Goal: Task Accomplishment & Management: Manage account settings

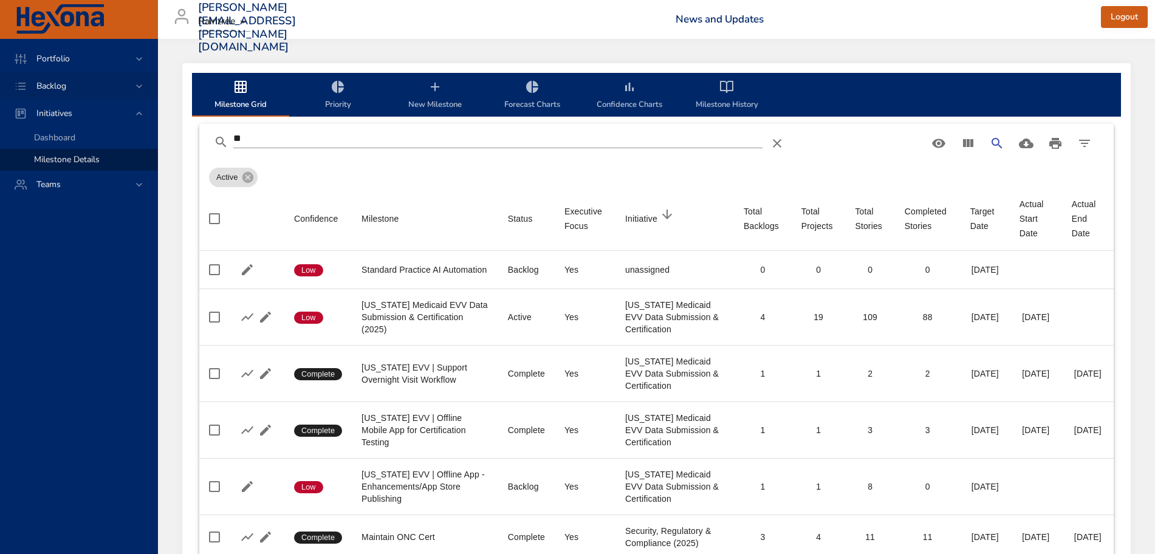
click at [138, 89] on icon at bounding box center [139, 86] width 12 height 12
click at [73, 104] on span "Backlog Details" at bounding box center [63, 110] width 58 height 12
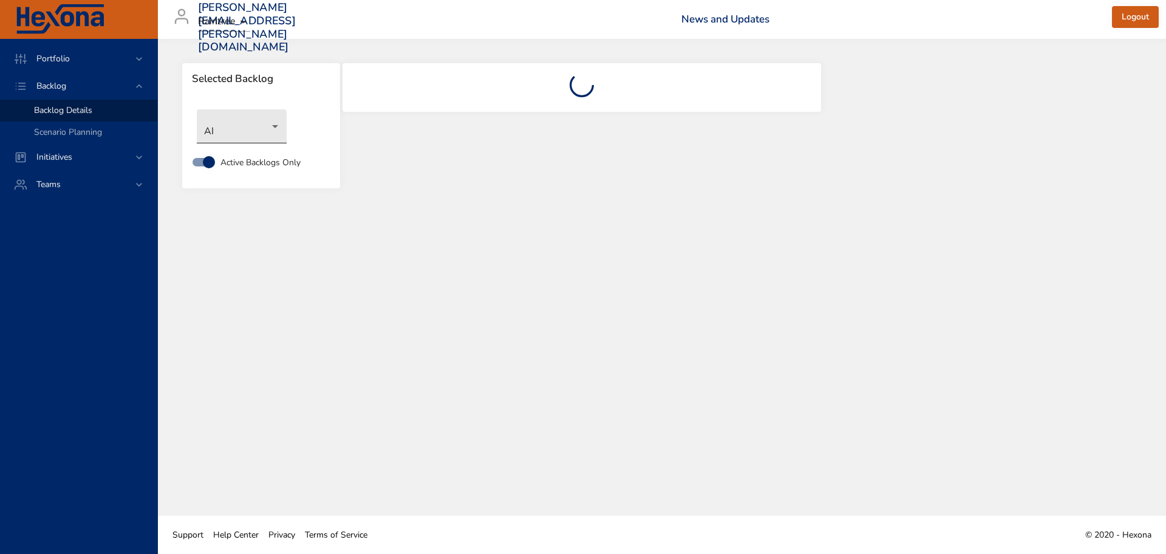
click at [275, 129] on body "Portfolio Backlog Backlog Details Scenario Planning Initiatives Teams [PERSON_N…" at bounding box center [583, 277] width 1166 height 554
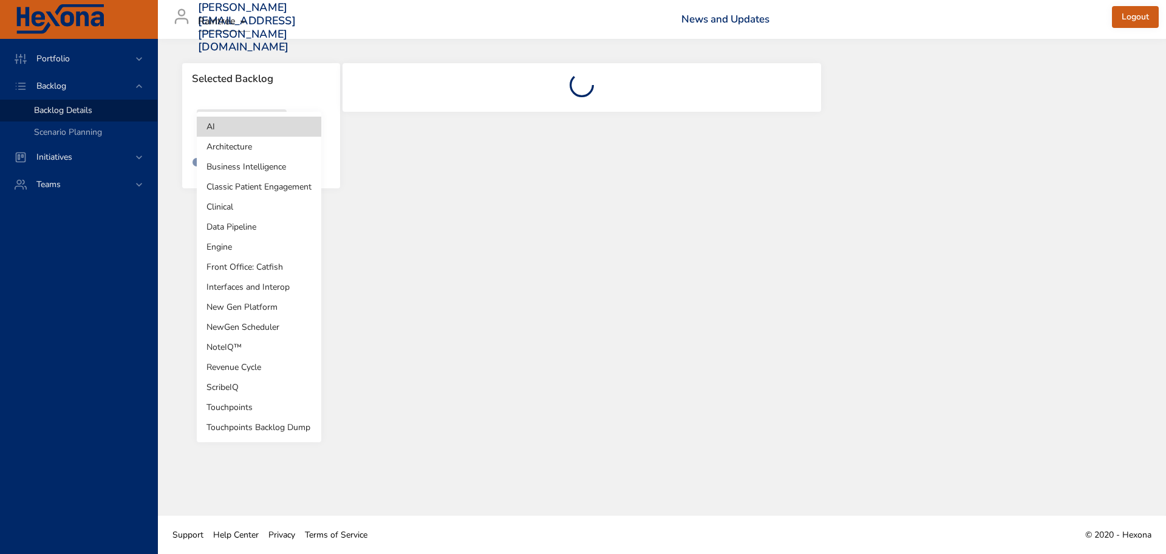
click at [250, 375] on li "Revenue Cycle" at bounding box center [259, 367] width 125 height 20
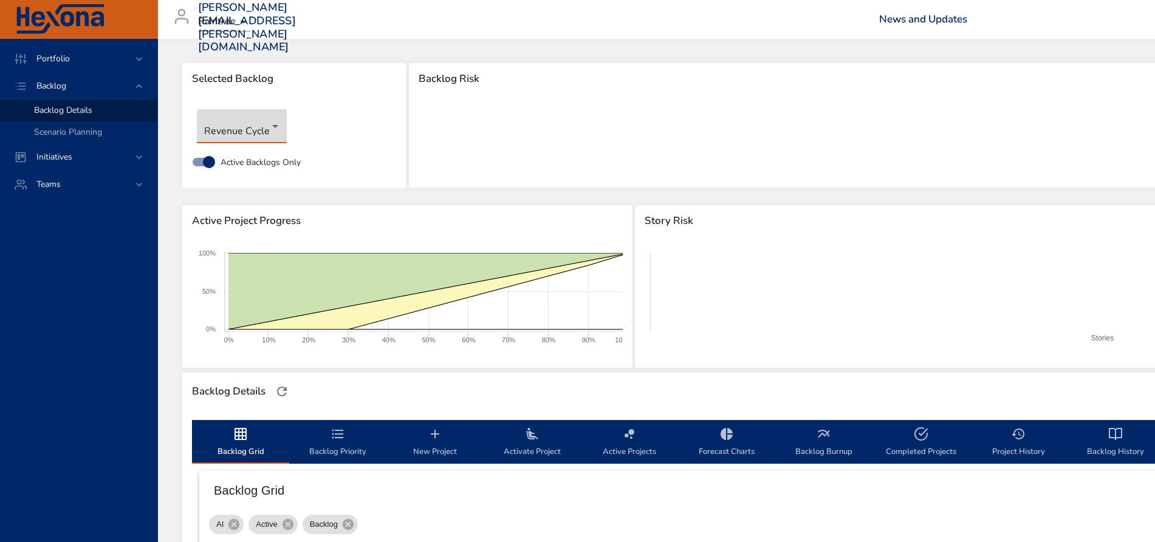
type input "*"
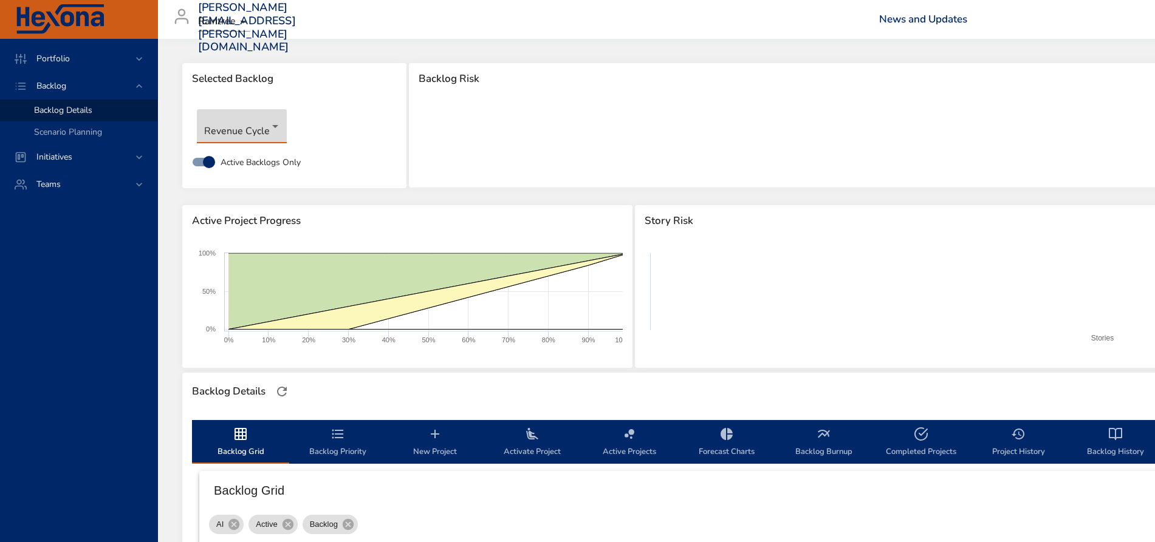
type input "*"
type input "**"
type input "*"
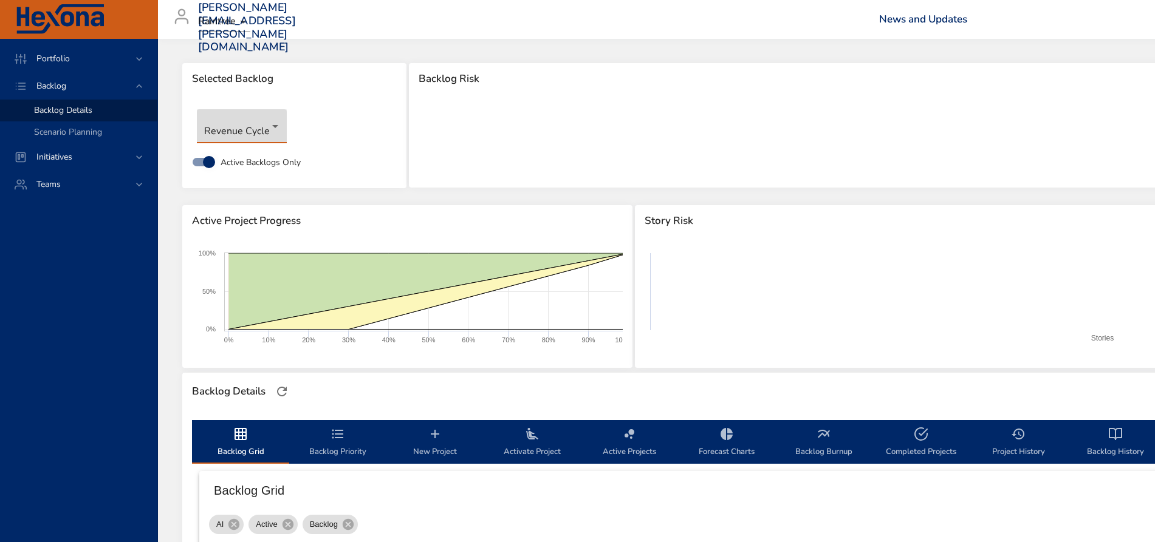
type input "*"
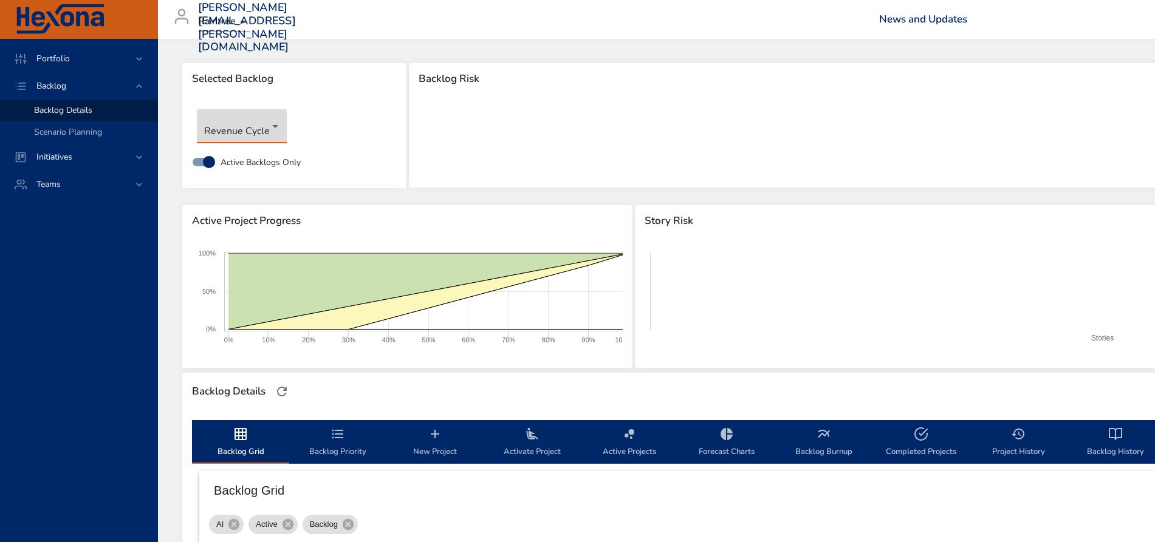
type input "*"
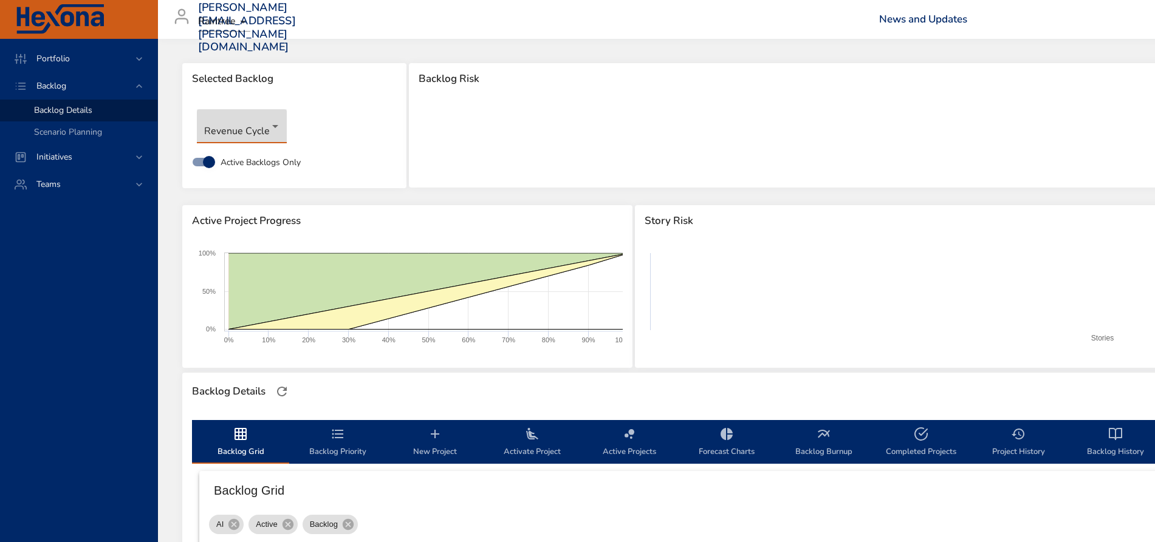
type input "*"
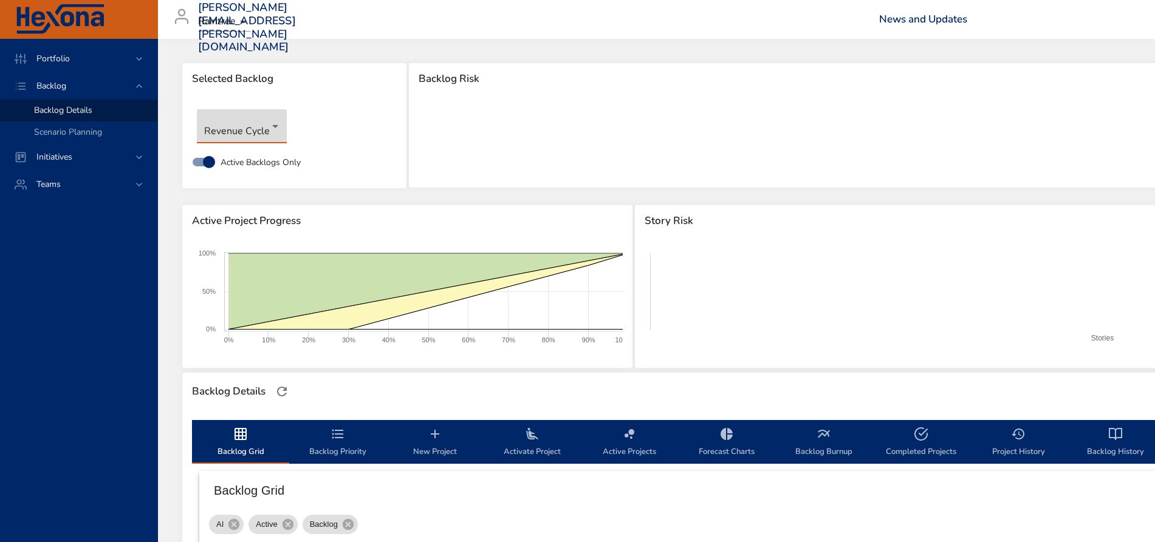
type input "*"
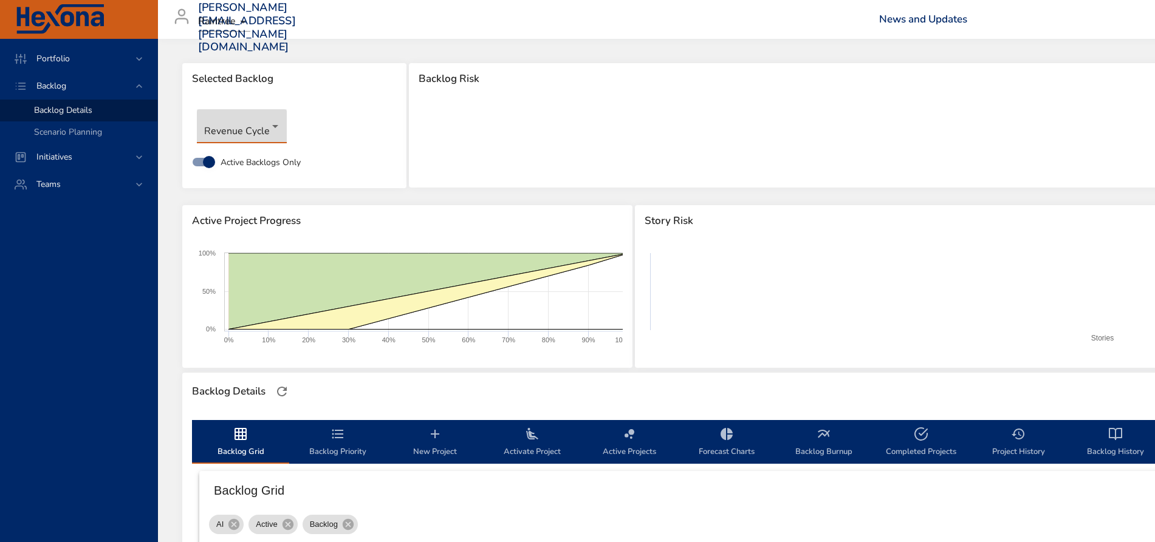
type input "**"
type input "*"
type input "**"
type input "*"
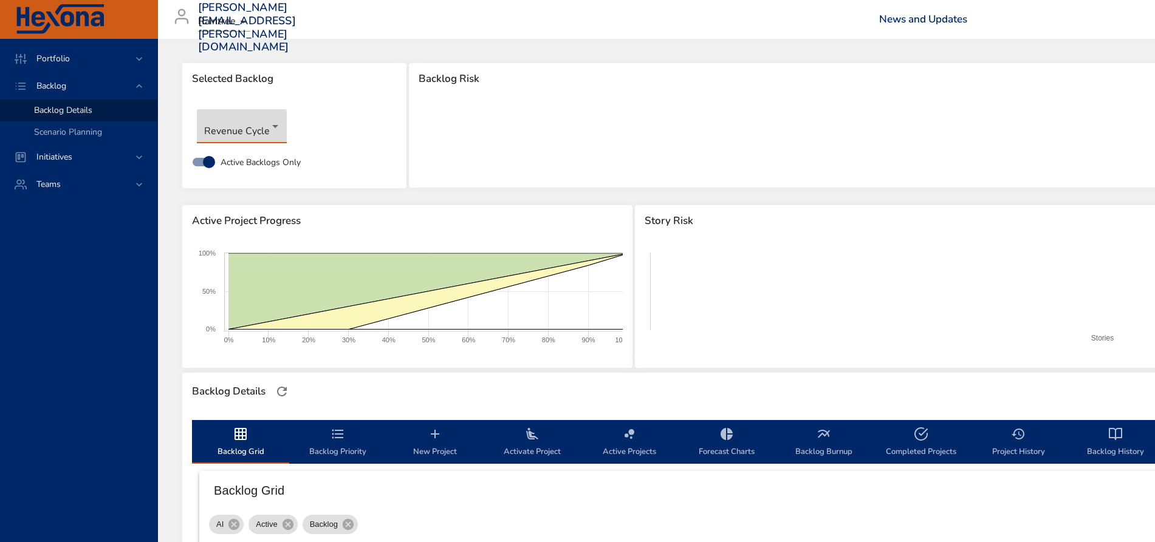
type input "*"
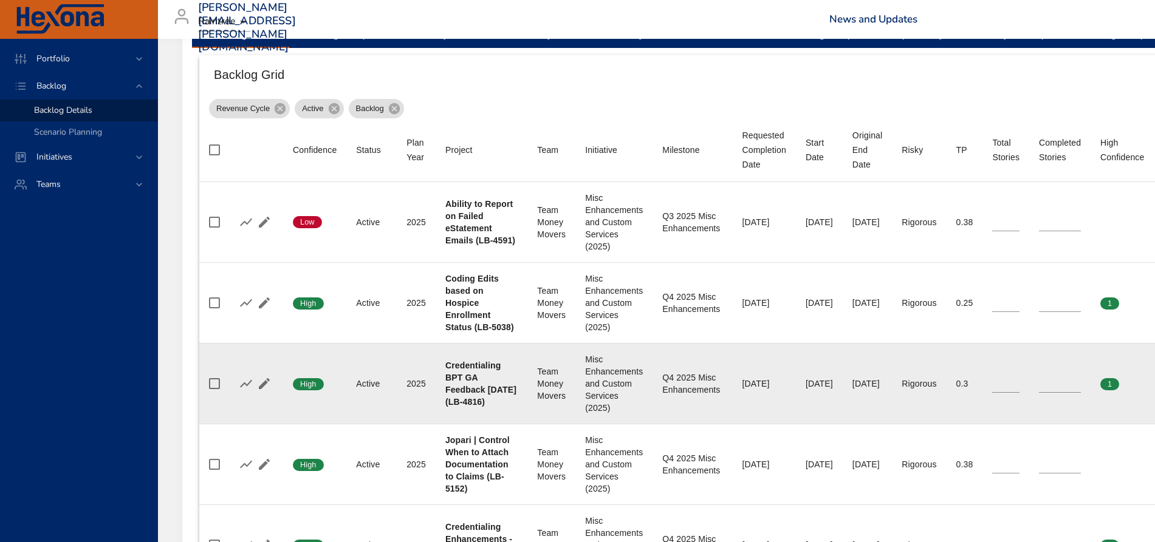
scroll to position [380, 0]
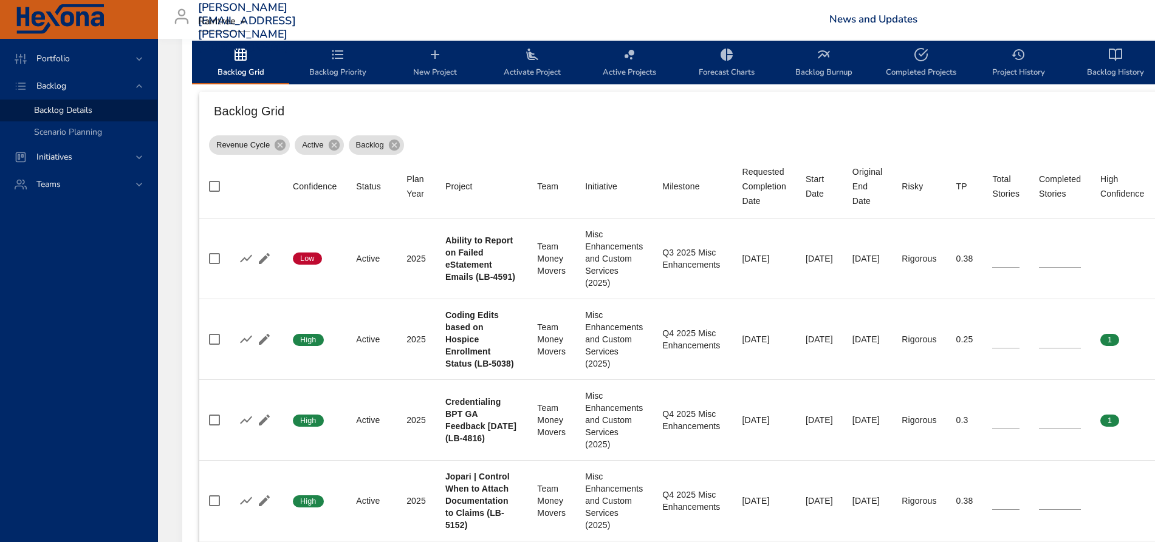
click at [536, 72] on span "Activate Project" at bounding box center [532, 63] width 83 height 32
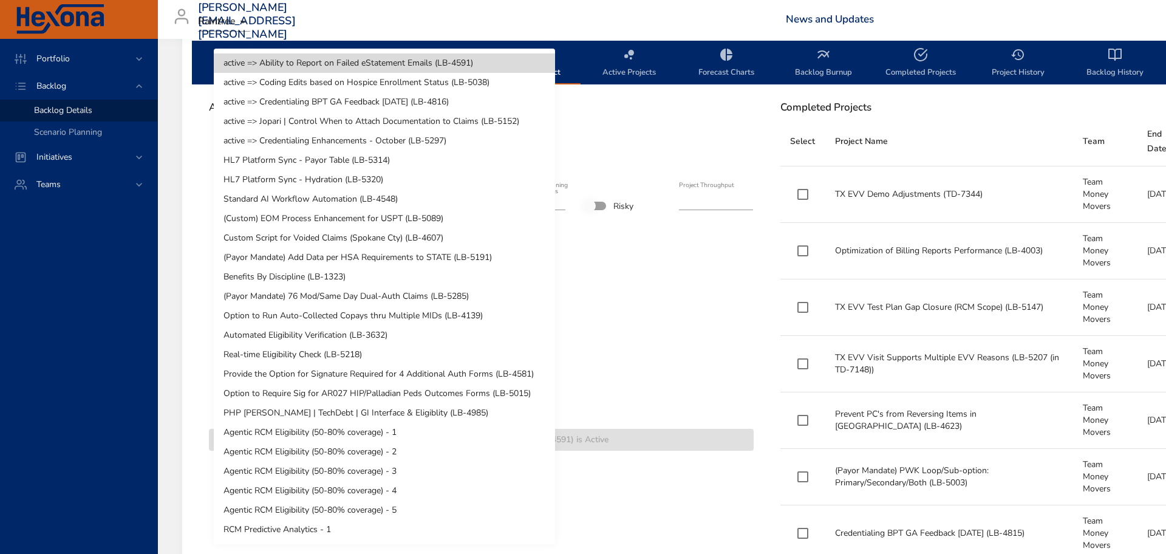
click at [301, 161] on li "HL7 Platform Sync - Payor Table (LB-5314)" at bounding box center [384, 160] width 341 height 19
type input "*"
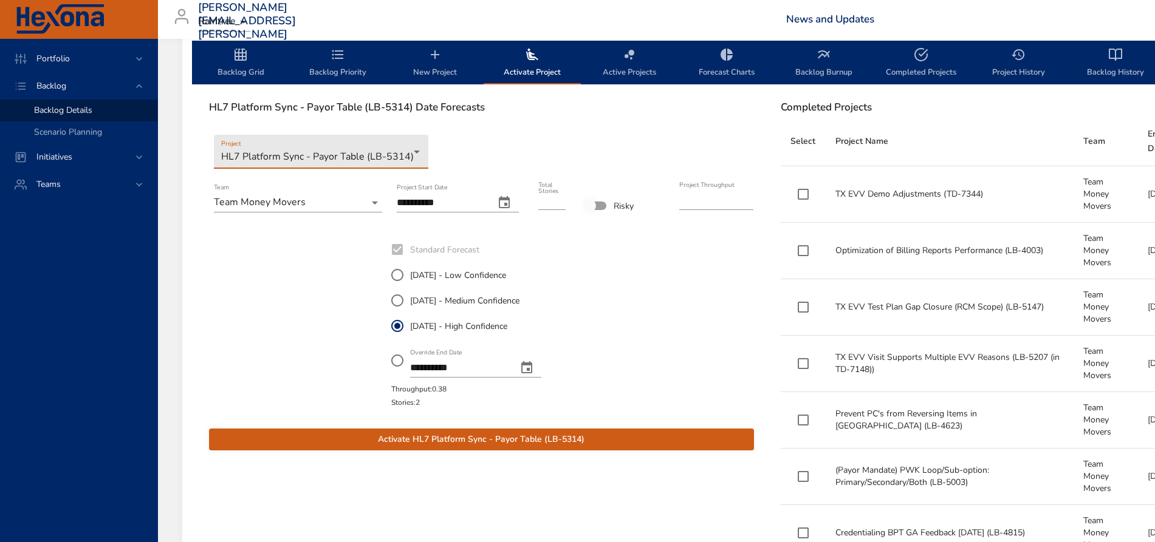
click at [500, 439] on span "Activate HL7 Platform Sync - Payor Table (LB-5314)" at bounding box center [481, 439] width 525 height 15
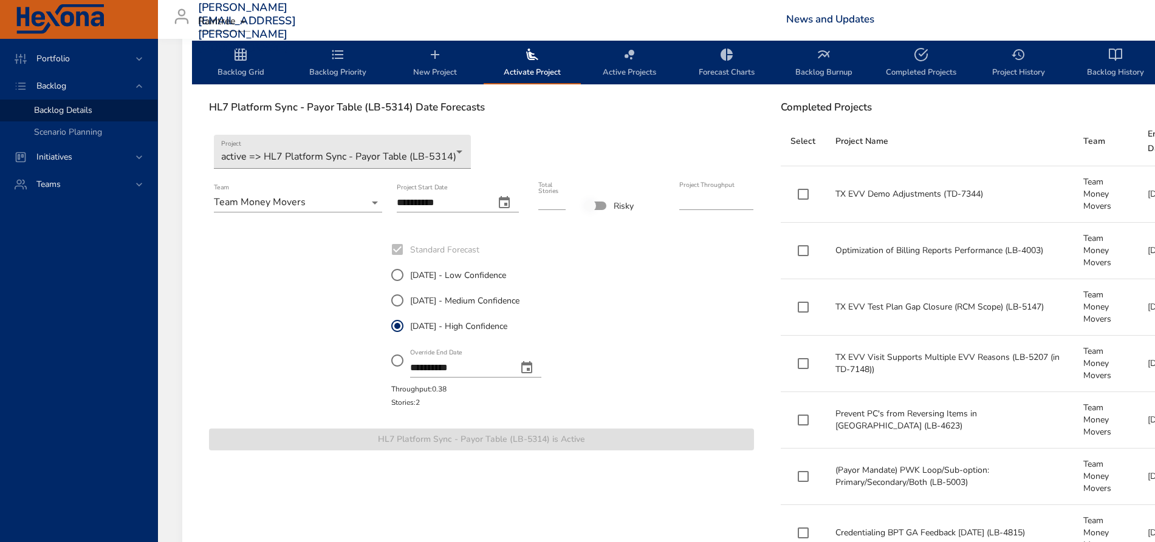
click at [239, 73] on span "Backlog Grid" at bounding box center [240, 63] width 83 height 32
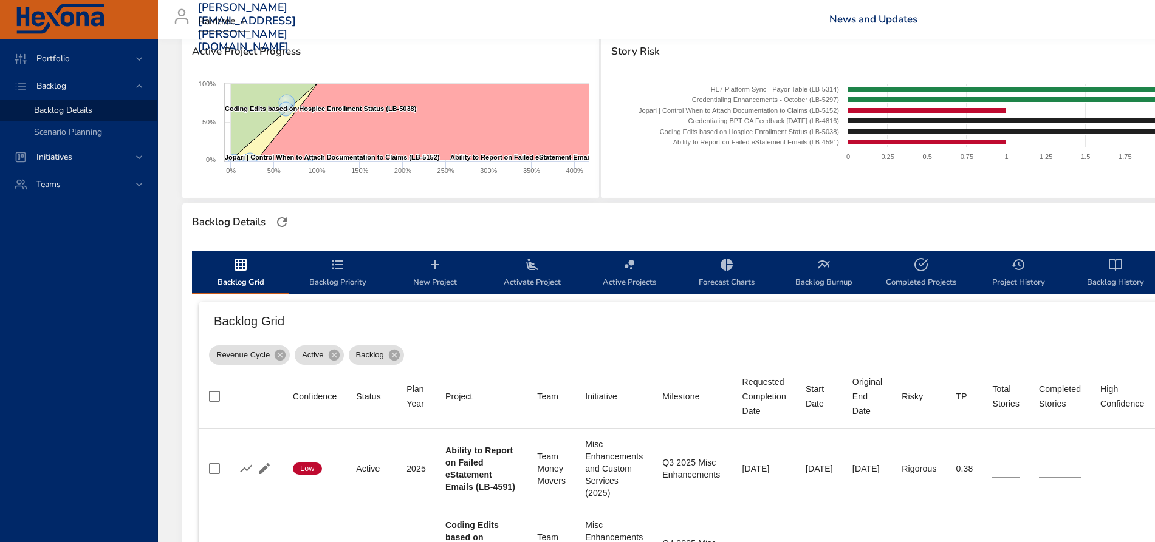
scroll to position [152, 0]
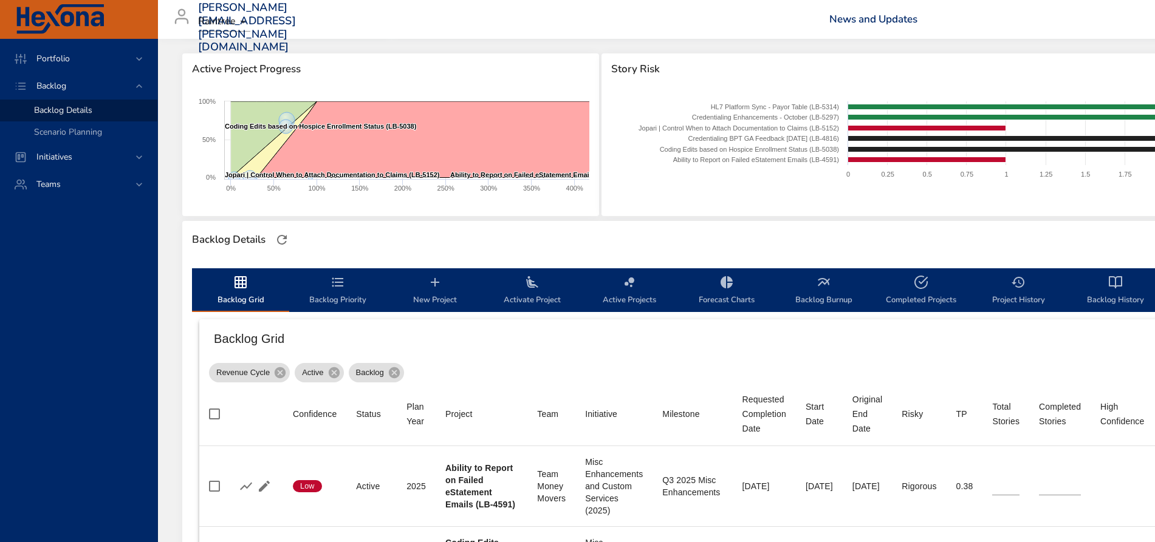
click at [337, 288] on icon "backlog-tab" at bounding box center [337, 282] width 15 height 15
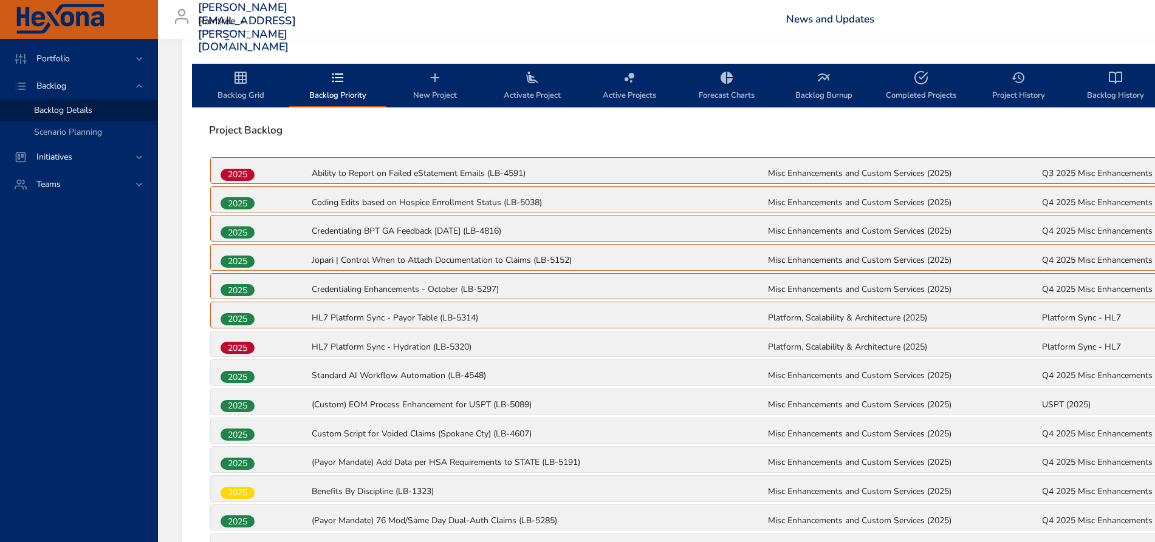
scroll to position [380, 0]
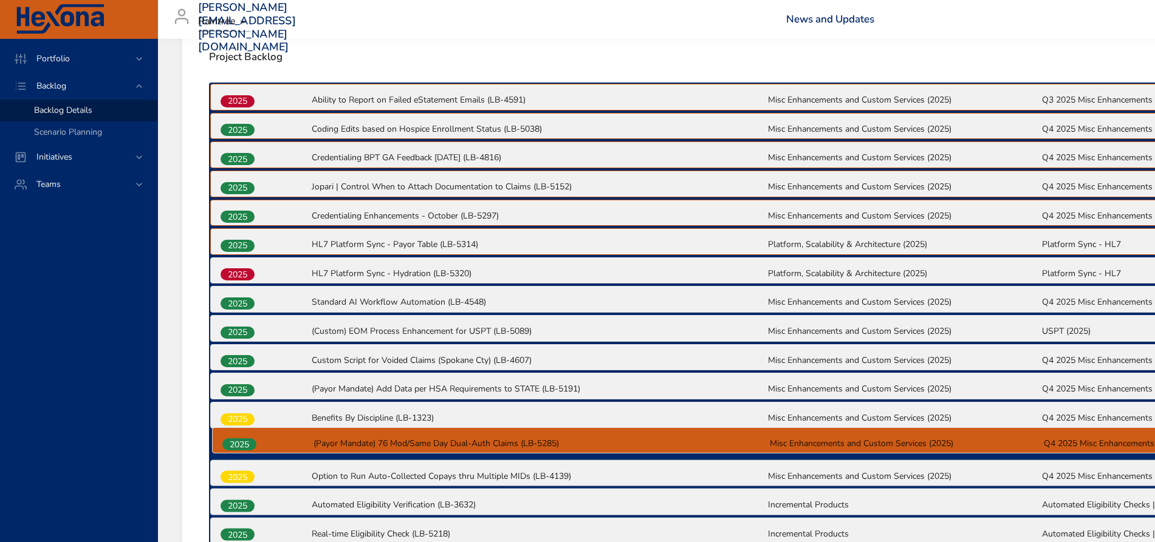
drag, startPoint x: 240, startPoint y: 500, endPoint x: 242, endPoint y: 443, distance: 57.1
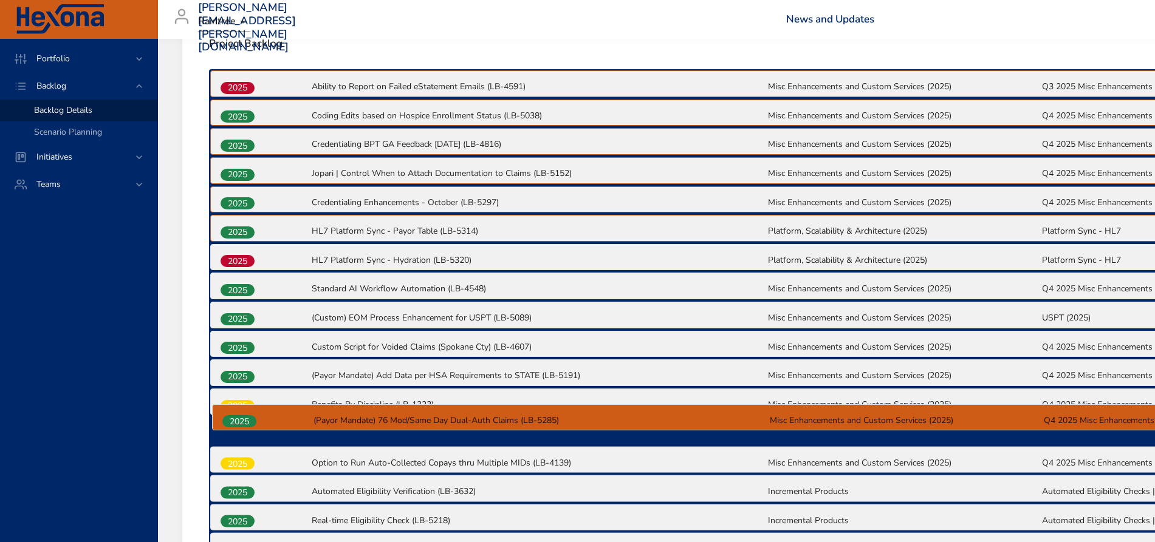
scroll to position [452, 0]
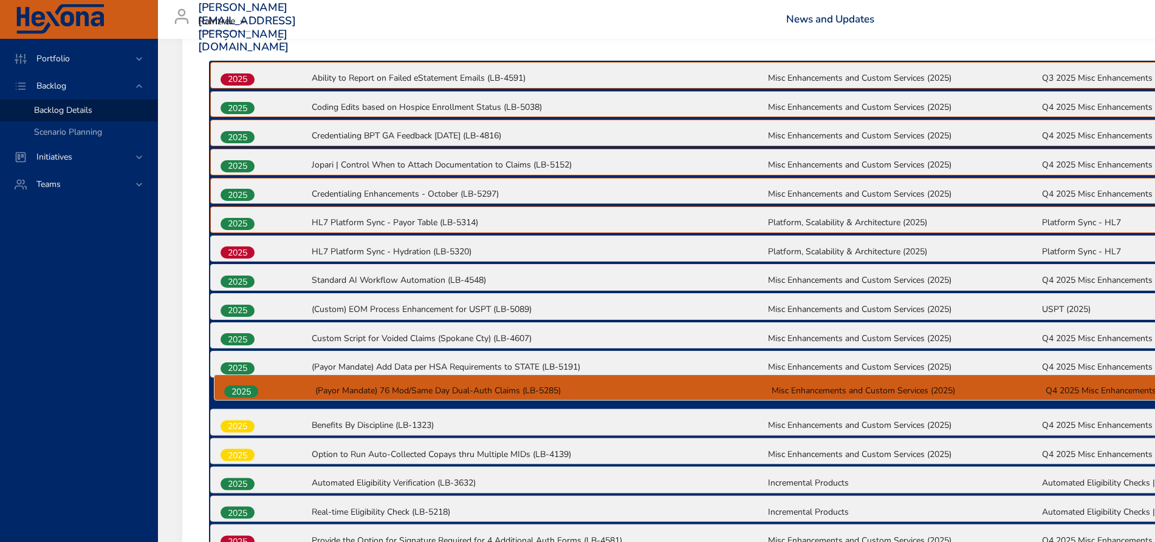
drag, startPoint x: 244, startPoint y: 448, endPoint x: 247, endPoint y: 391, distance: 57.8
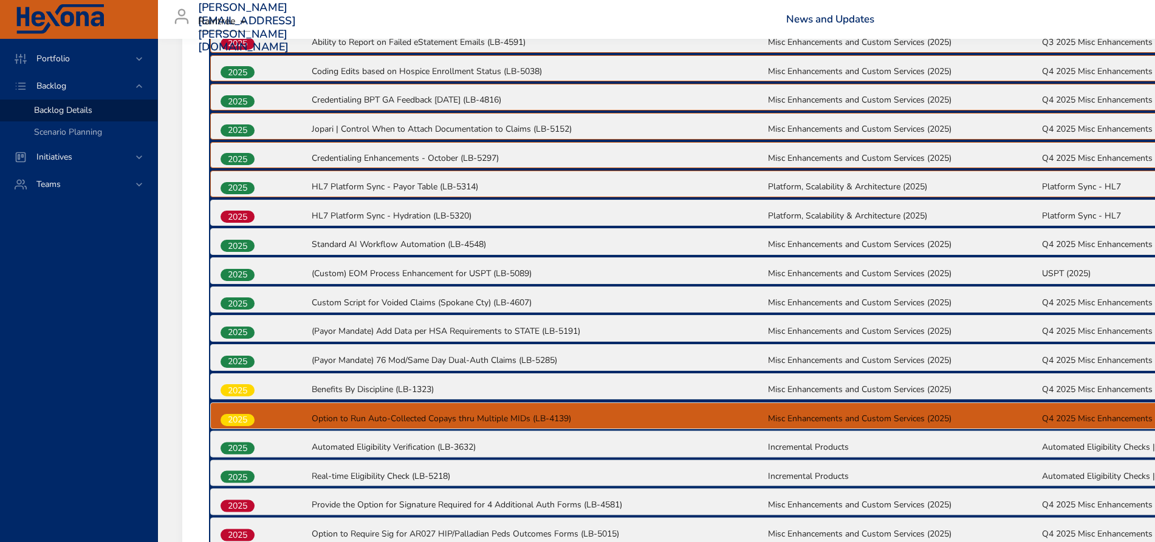
scroll to position [493, 0]
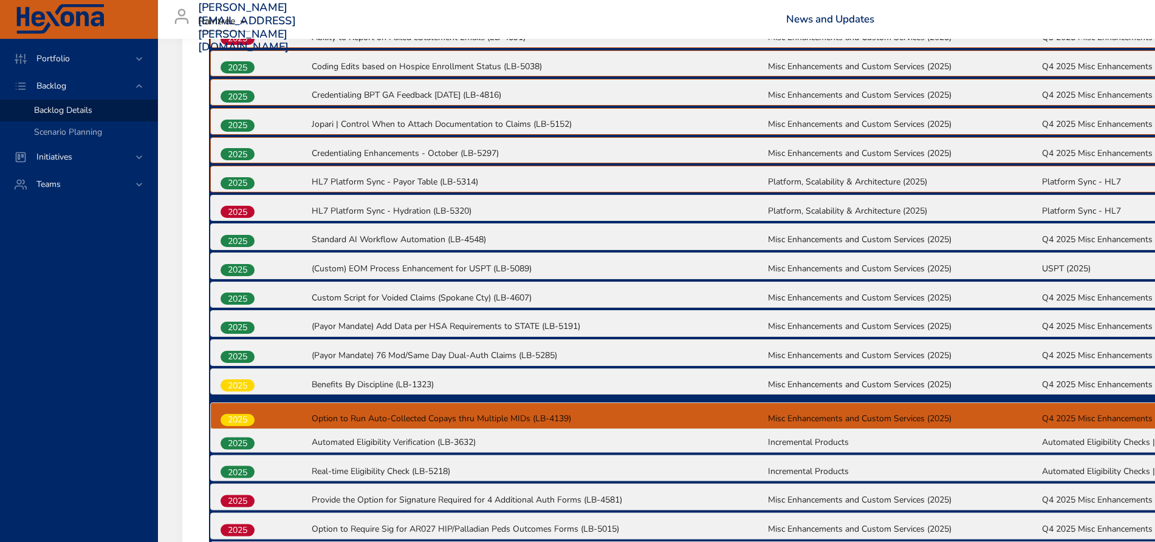
drag, startPoint x: 237, startPoint y: 457, endPoint x: 237, endPoint y: 418, distance: 38.9
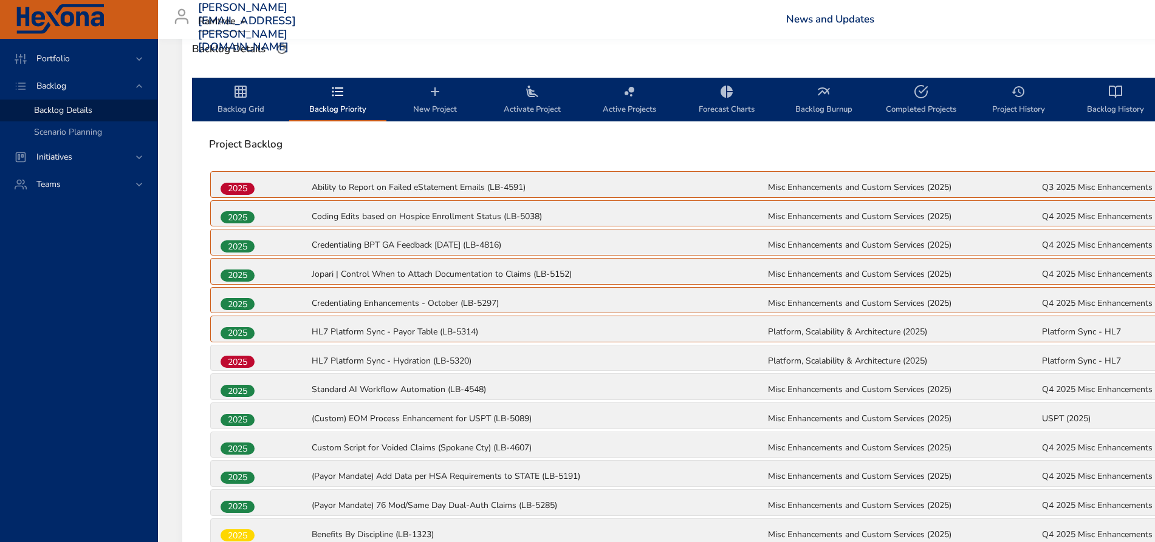
scroll to position [318, 0]
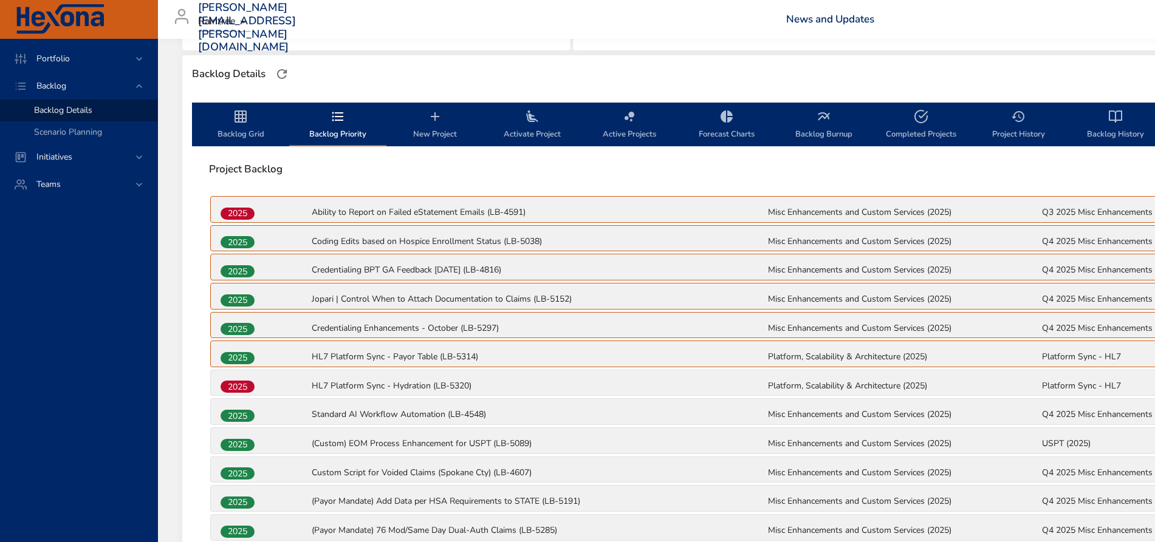
click at [235, 131] on span "Backlog Grid" at bounding box center [240, 125] width 83 height 32
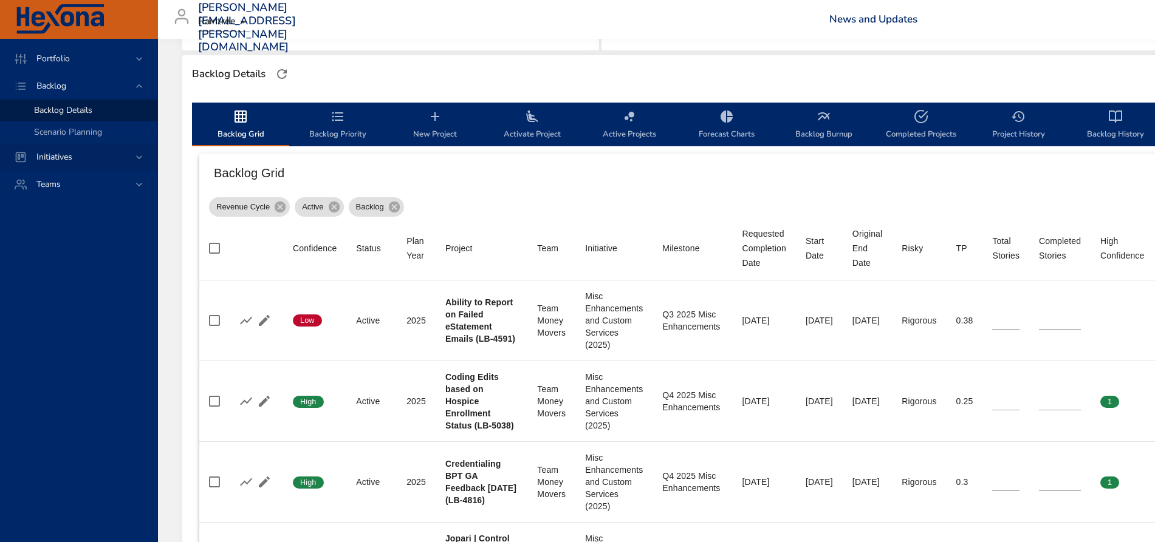
click at [140, 154] on icon at bounding box center [139, 157] width 12 height 12
click at [80, 160] on span "Milestone Details" at bounding box center [67, 160] width 66 height 12
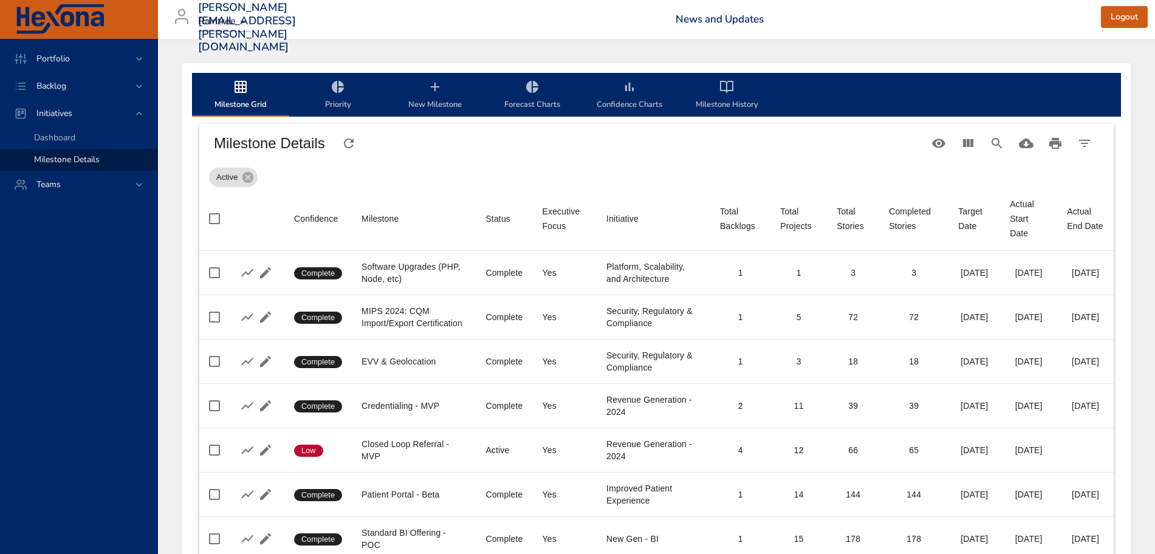
click at [431, 97] on span "New Milestone" at bounding box center [435, 96] width 83 height 32
